Goal: Navigation & Orientation: Find specific page/section

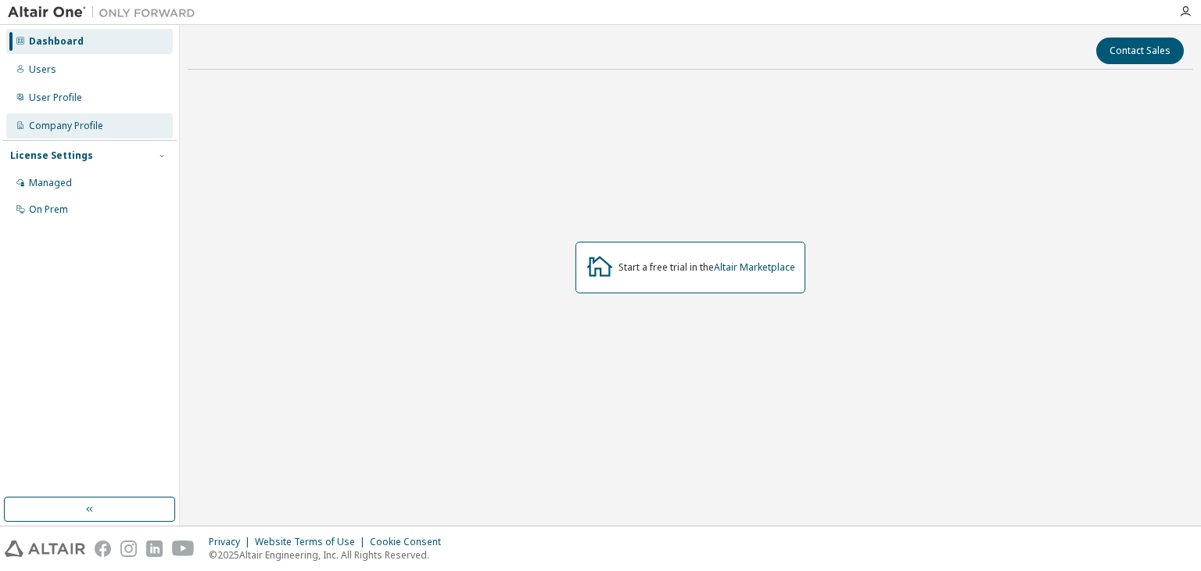
click at [87, 125] on div "Company Profile" at bounding box center [66, 126] width 74 height 13
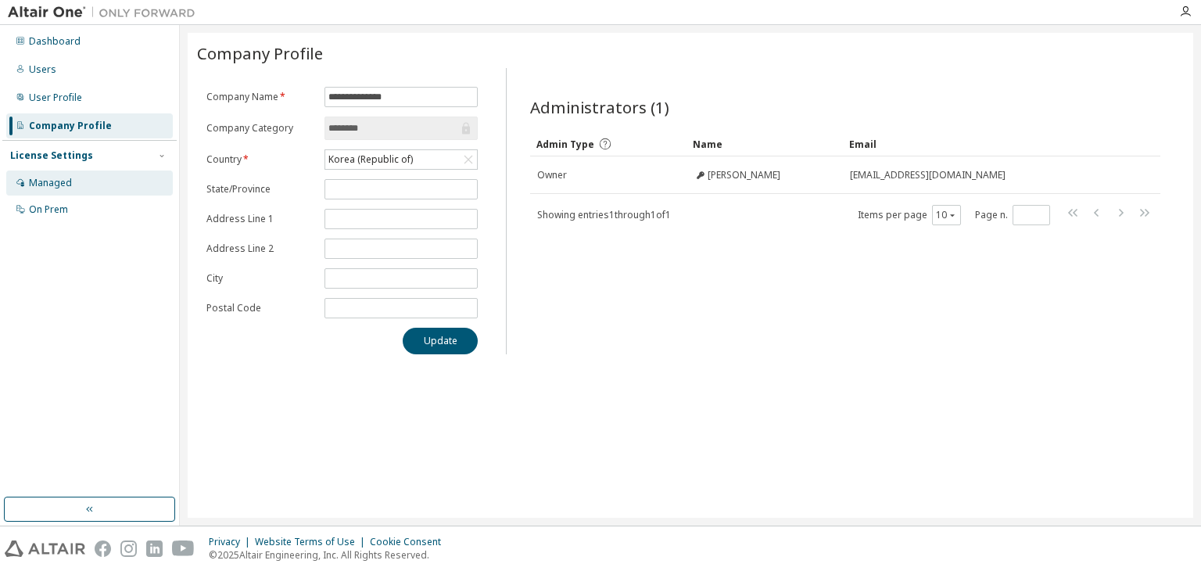
click at [82, 188] on div "Managed" at bounding box center [89, 183] width 167 height 25
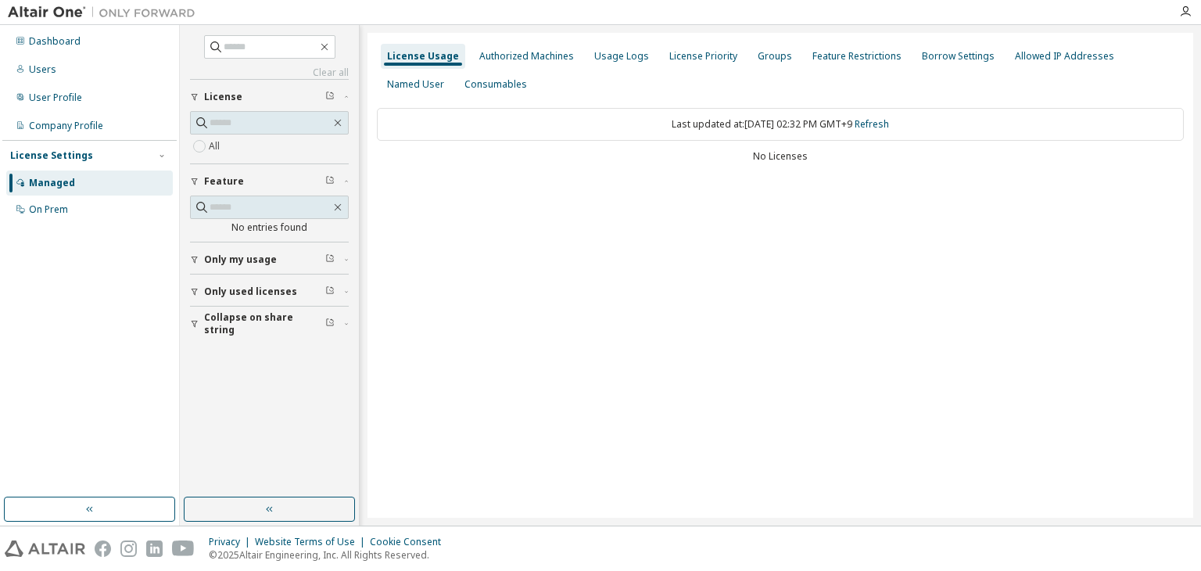
click at [38, 19] on img at bounding box center [106, 13] width 196 height 16
click at [38, 11] on img at bounding box center [106, 13] width 196 height 16
click at [33, 41] on div "Dashboard" at bounding box center [55, 41] width 52 height 13
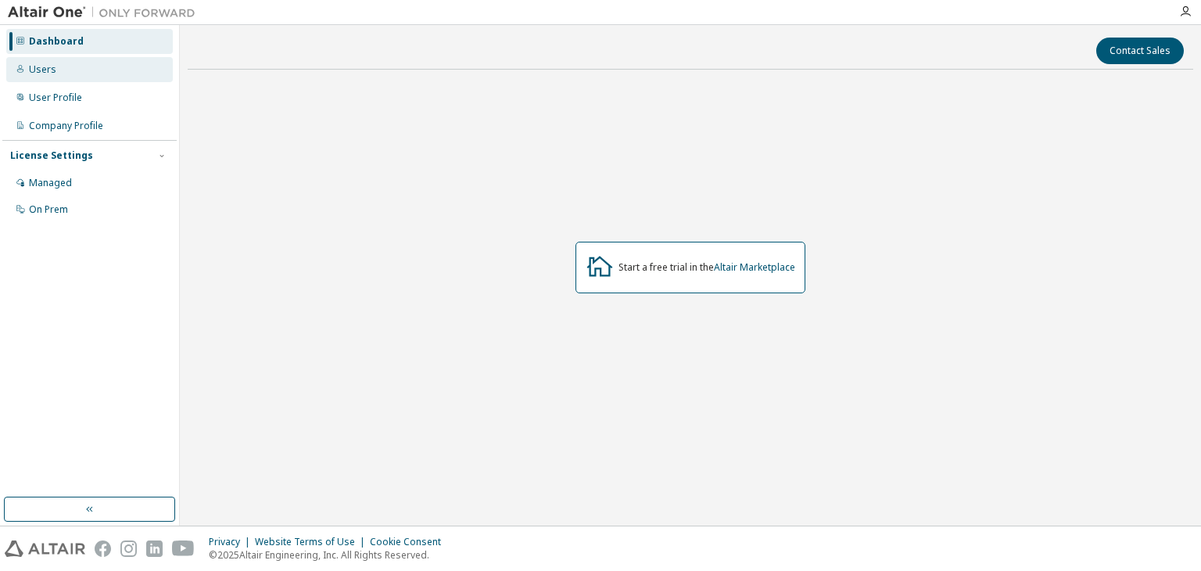
click at [31, 66] on div "Users" at bounding box center [42, 69] width 27 height 13
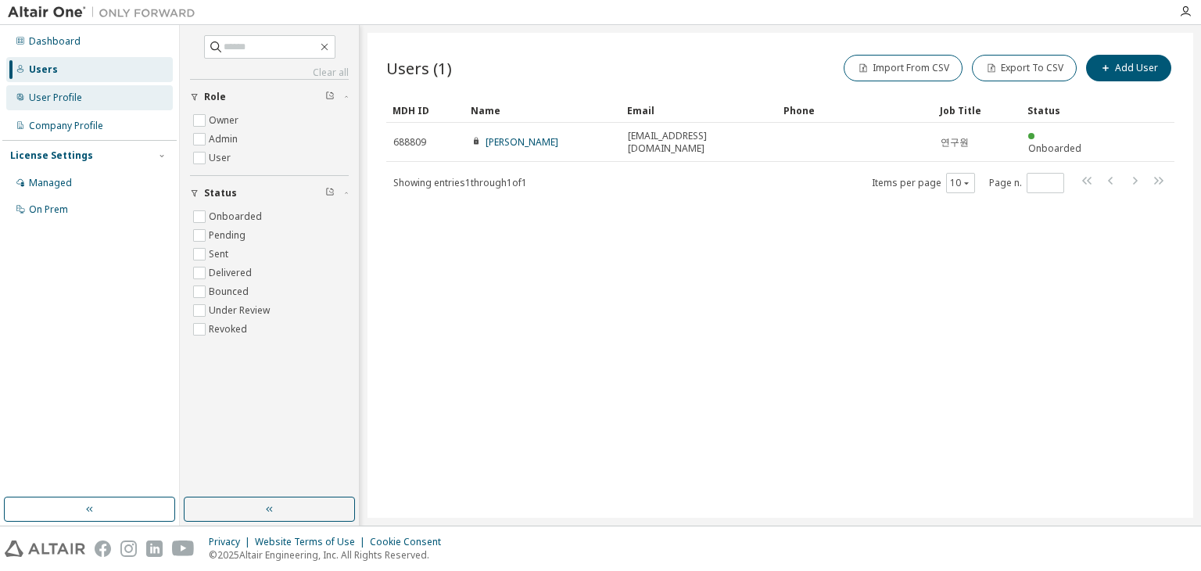
click at [40, 101] on div "User Profile" at bounding box center [55, 98] width 53 height 13
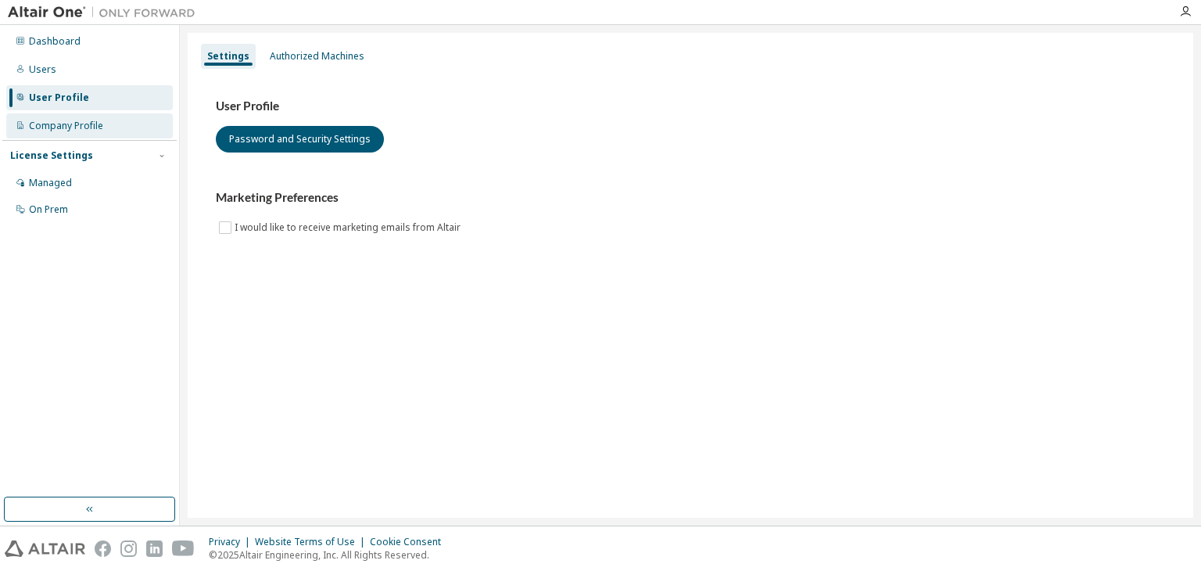
click at [47, 126] on div "Company Profile" at bounding box center [66, 126] width 74 height 13
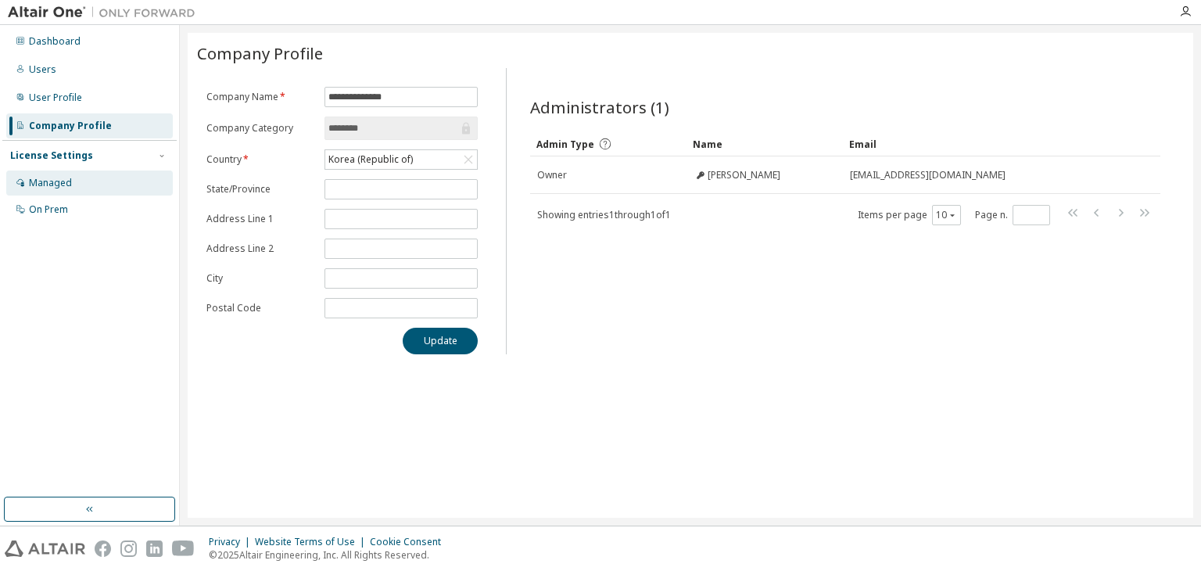
click at [51, 182] on div "Managed" at bounding box center [50, 183] width 43 height 13
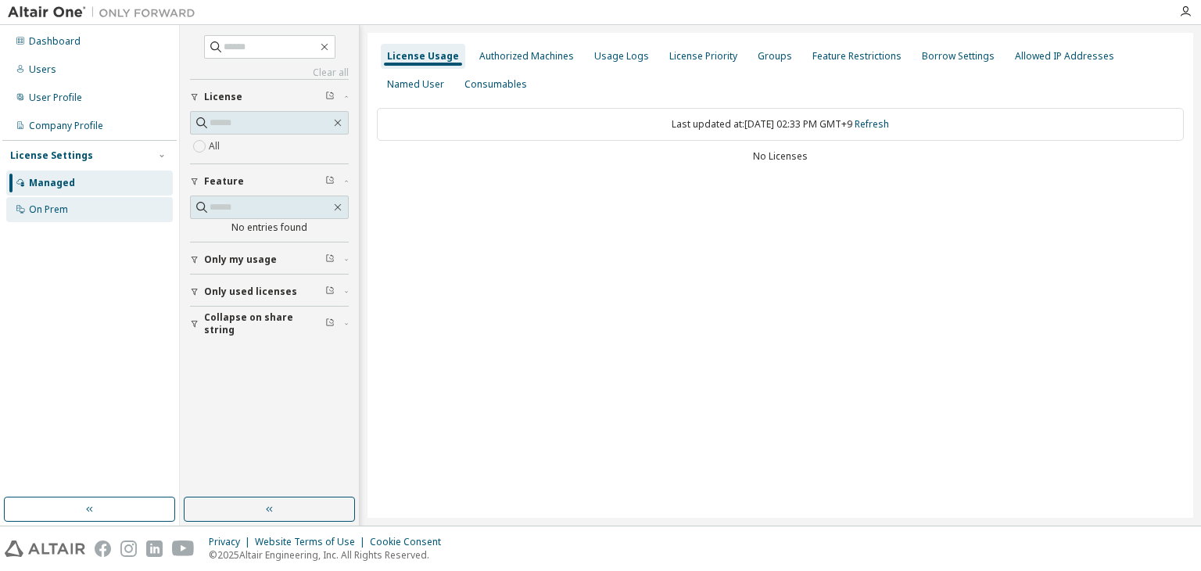
click at [55, 214] on div "On Prem" at bounding box center [48, 209] width 39 height 13
